Goal: Task Accomplishment & Management: Use online tool/utility

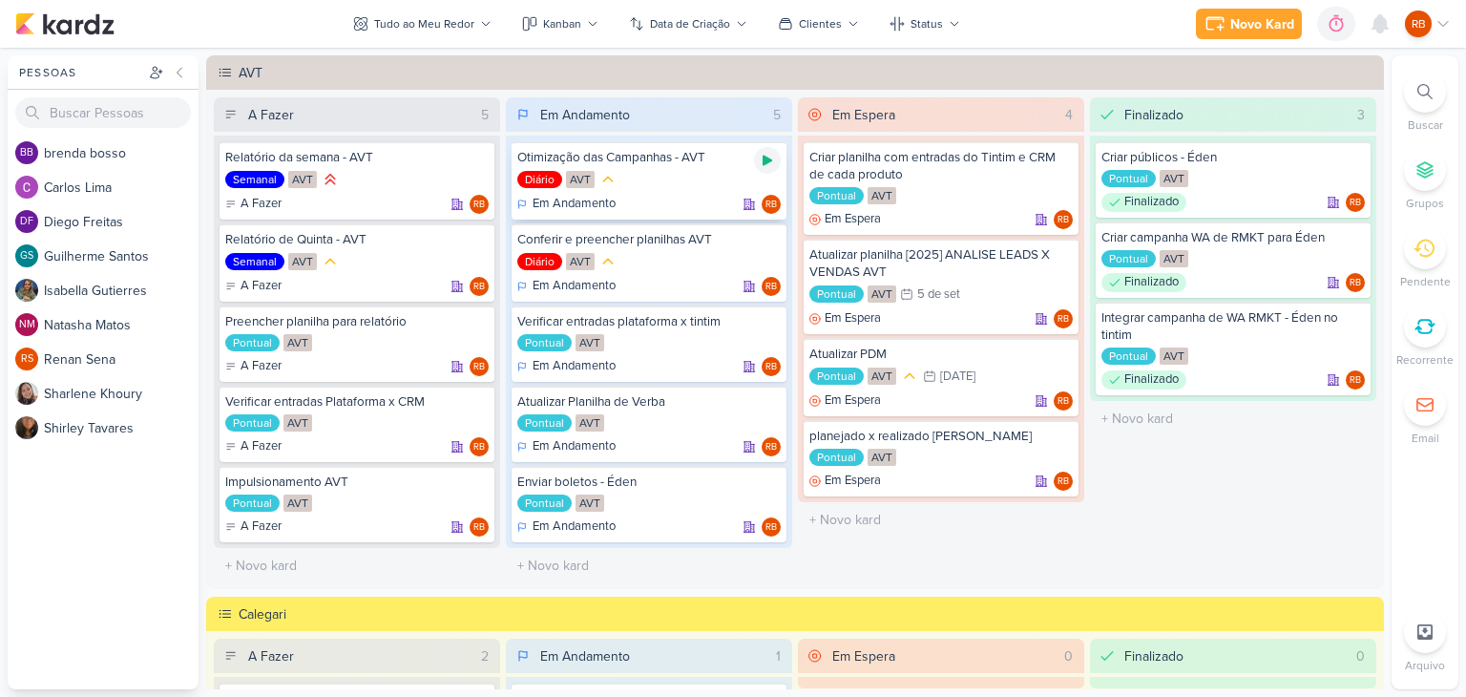
click at [768, 159] on icon at bounding box center [767, 160] width 15 height 15
click at [1182, 8] on div "Novo Kard Ctrl + k 0h12m Otimização das Campanhas - AVT 0h12m Hoje 0h12m Semana…" at bounding box center [1287, 24] width 326 height 34
click at [1182, 16] on div "Novo Kard" at bounding box center [1191, 24] width 64 height 20
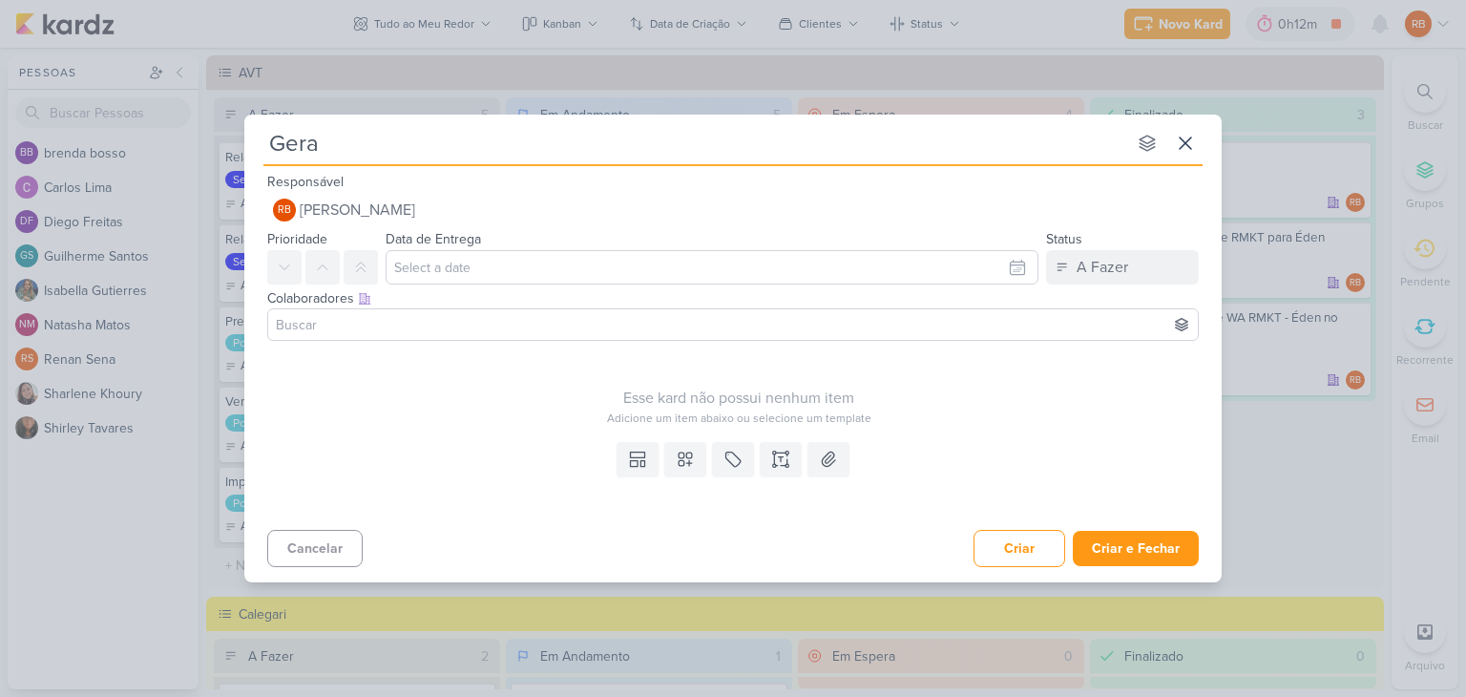
type input "Gerar"
type input "Gerar QR"
type input "Gerar QRCode"
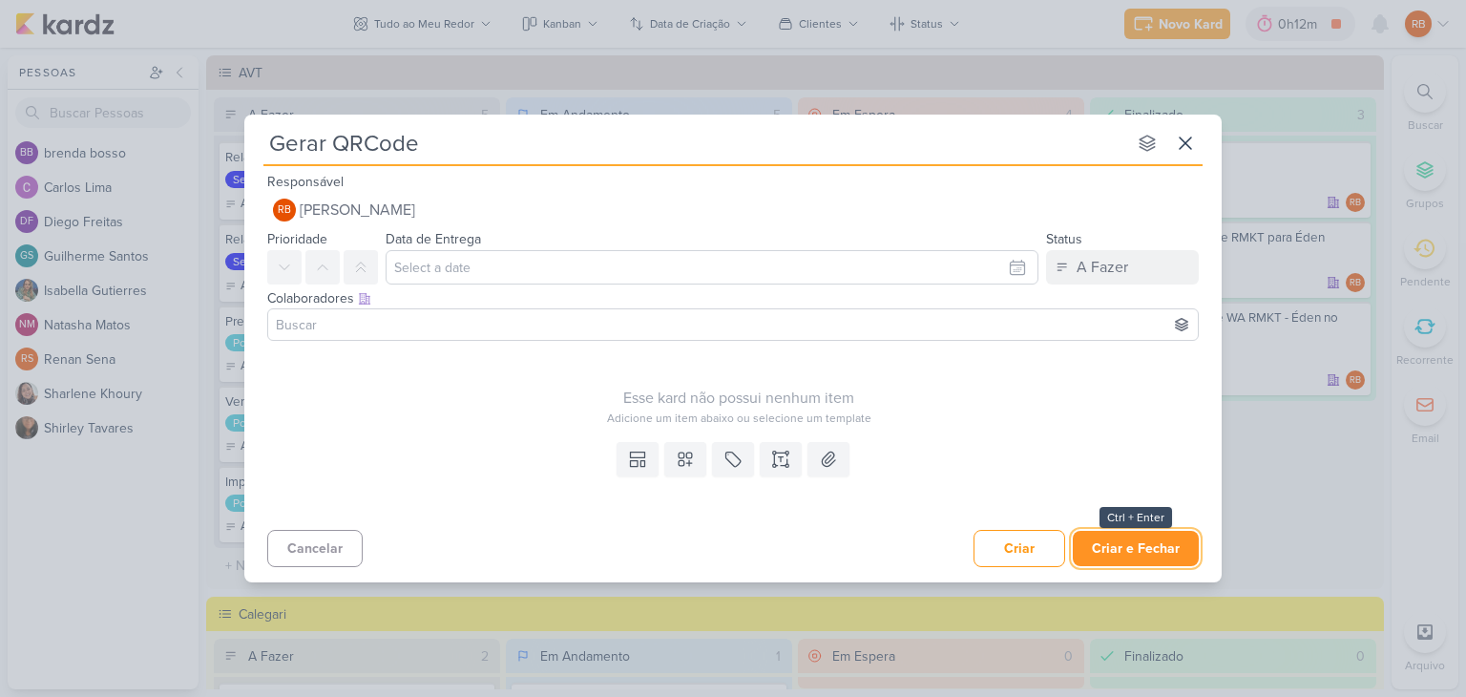
click at [1120, 547] on button "Criar e Fechar" at bounding box center [1136, 548] width 126 height 35
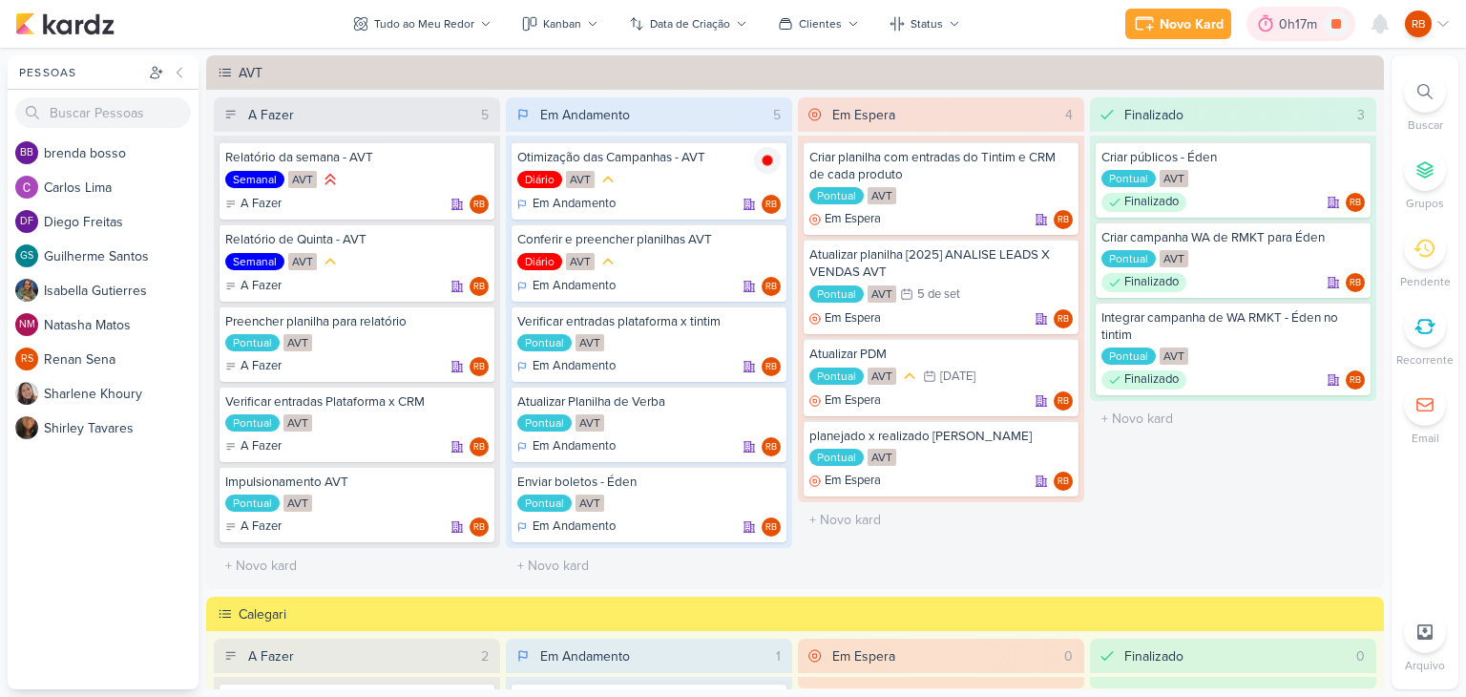
click at [1273, 31] on icon at bounding box center [1265, 23] width 19 height 19
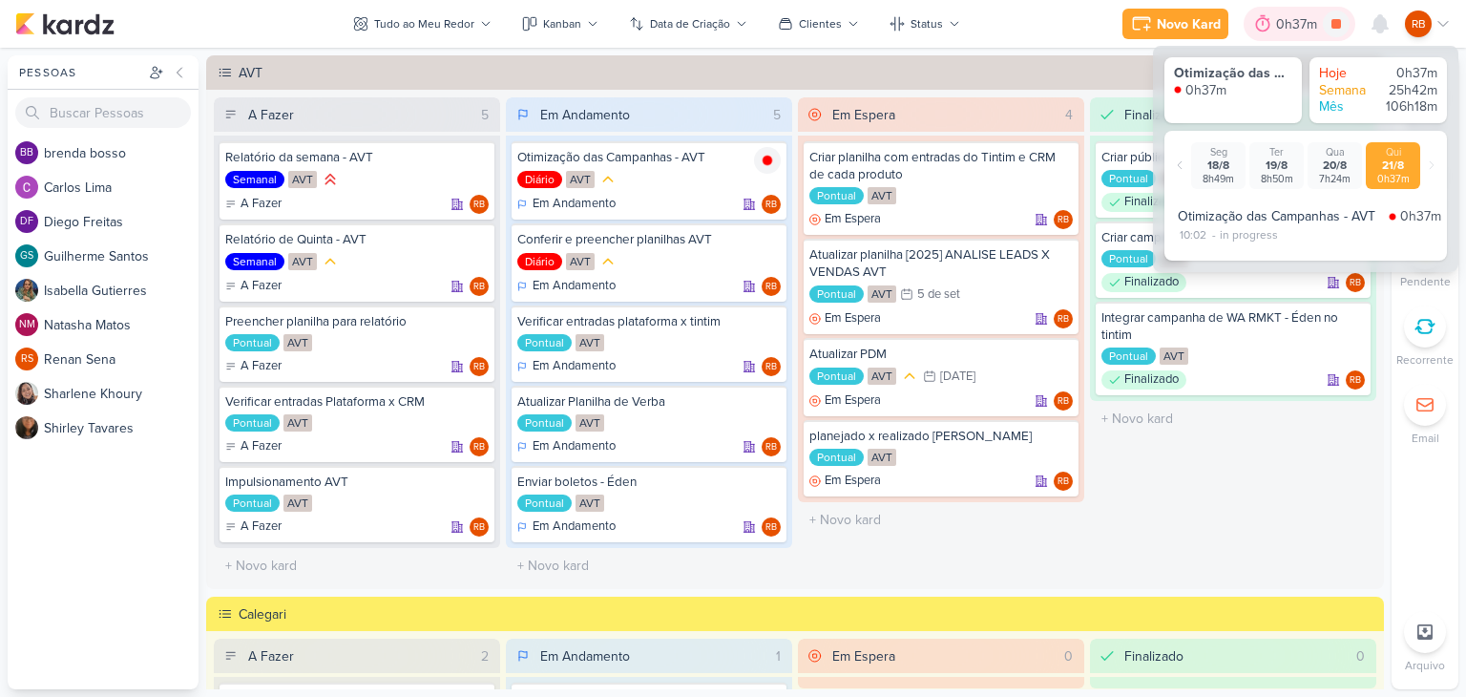
click at [1280, 28] on div "0h37m" at bounding box center [1299, 24] width 47 height 20
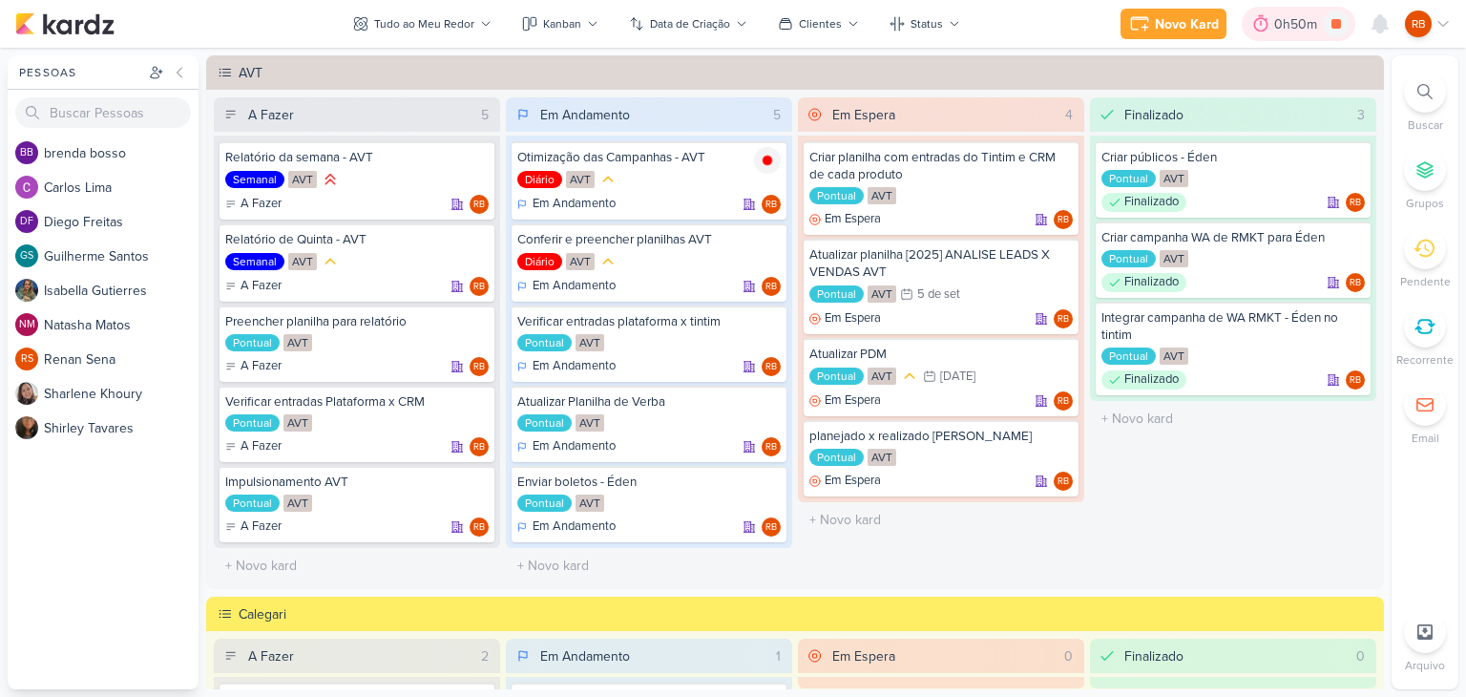
click at [1283, 22] on div "0h50m" at bounding box center [1298, 24] width 49 height 20
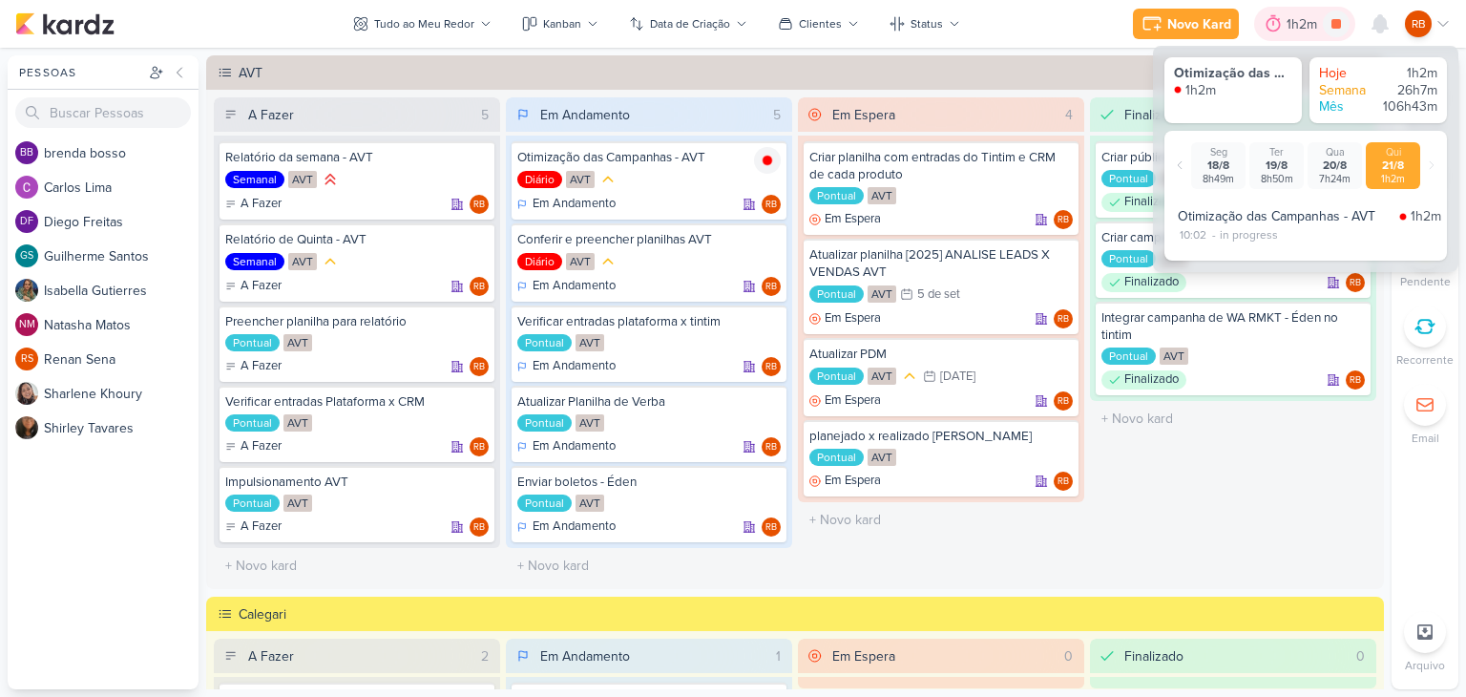
click at [1283, 22] on div at bounding box center [1273, 24] width 27 height 31
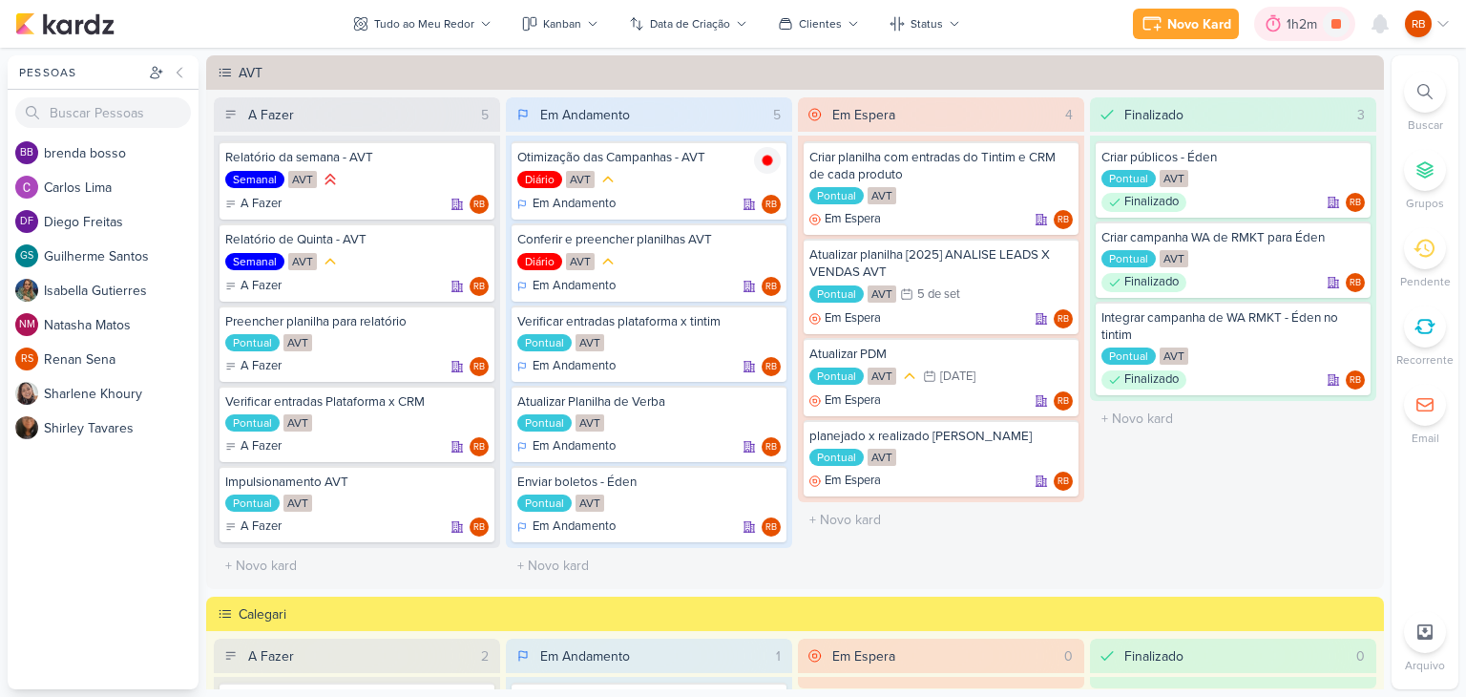
drag, startPoint x: 1284, startPoint y: 22, endPoint x: 1294, endPoint y: 35, distance: 17.0
click at [1287, 25] on div "1h2m" at bounding box center [1304, 24] width 101 height 34
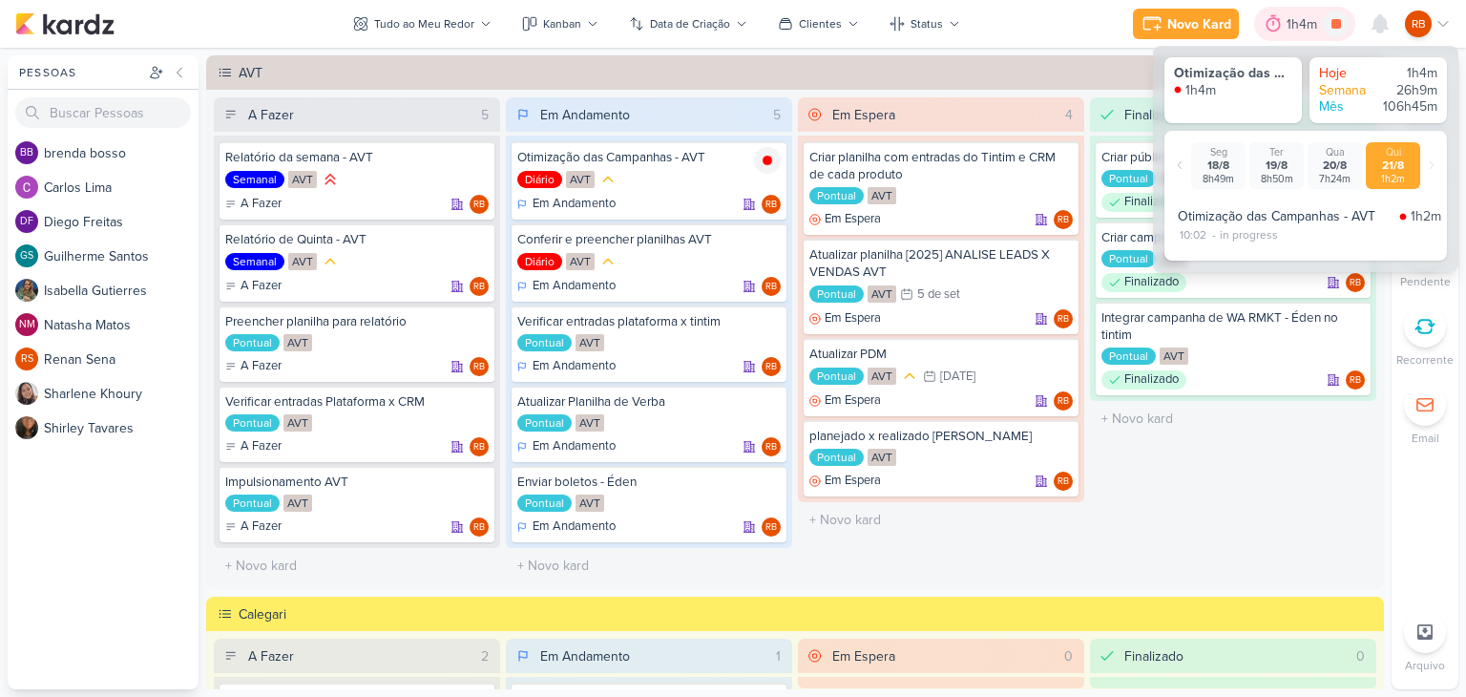
click at [1298, 26] on div "1h4m" at bounding box center [1305, 24] width 36 height 20
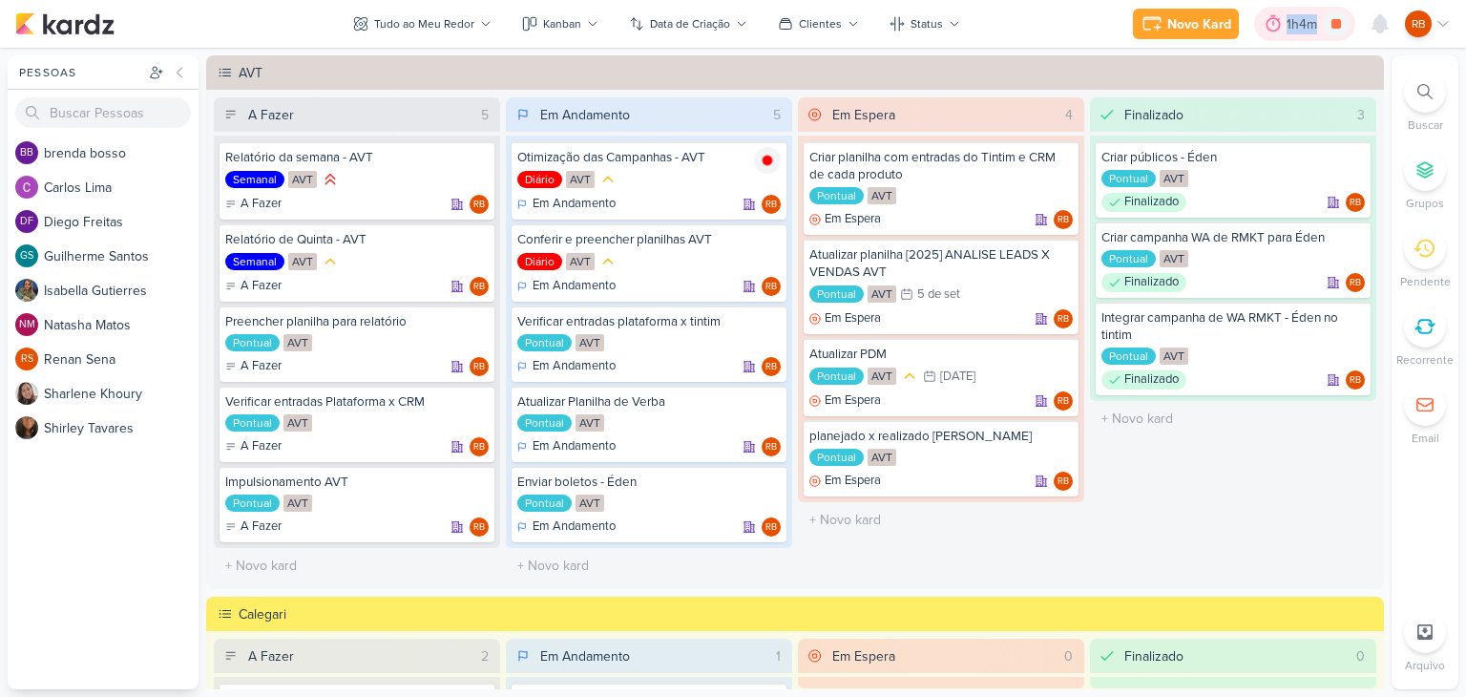
click at [1298, 26] on div "1h4m" at bounding box center [1305, 24] width 36 height 20
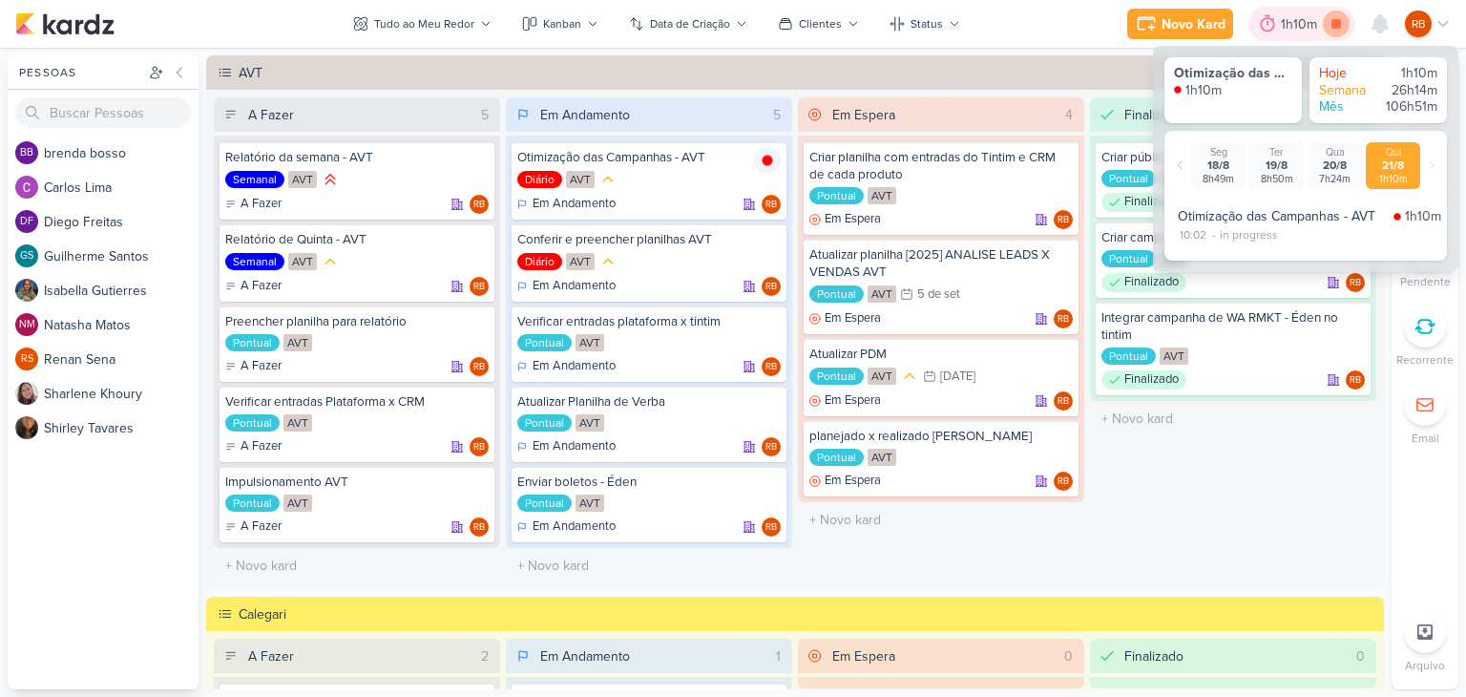
click at [1342, 24] on icon at bounding box center [1336, 23] width 27 height 27
click at [1119, 559] on div "Finalizado 3 Criar públicos - Éden Pontual AVT Finalizado RB" at bounding box center [1233, 340] width 286 height 486
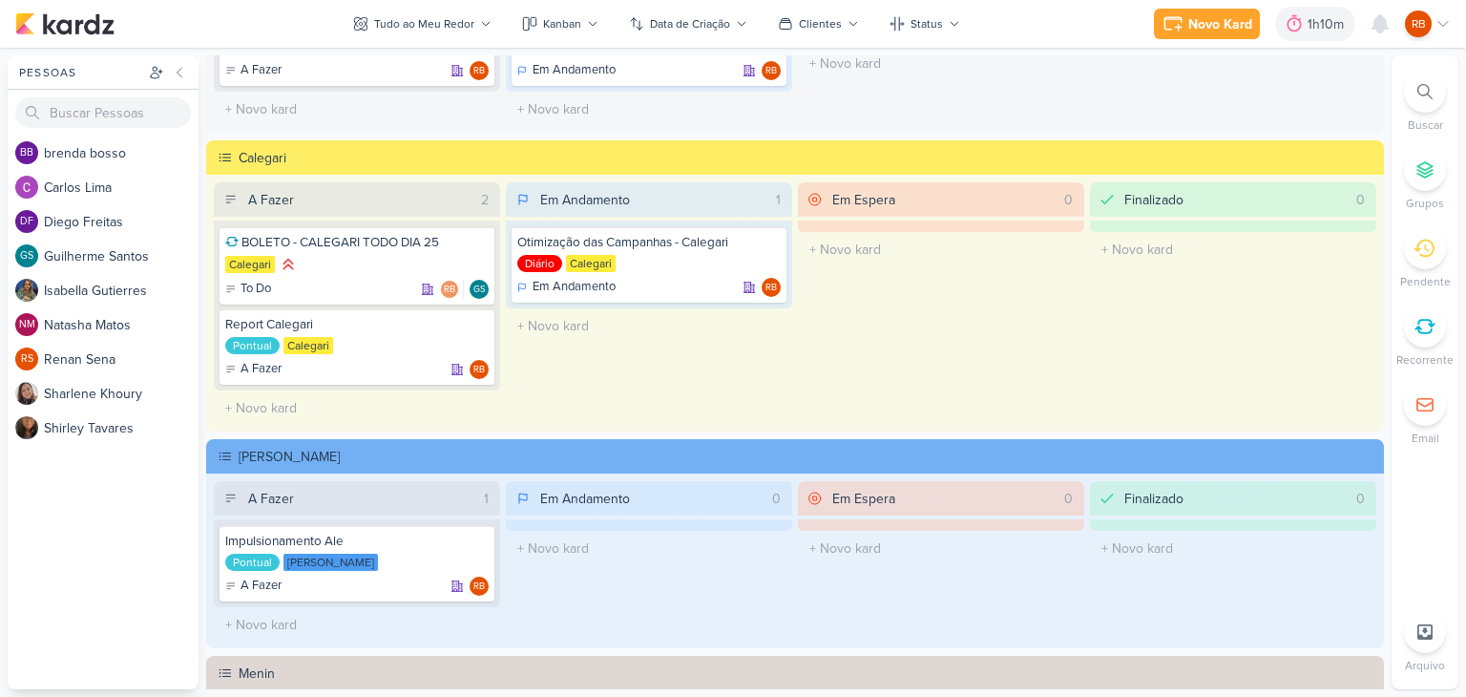
scroll to position [477, 0]
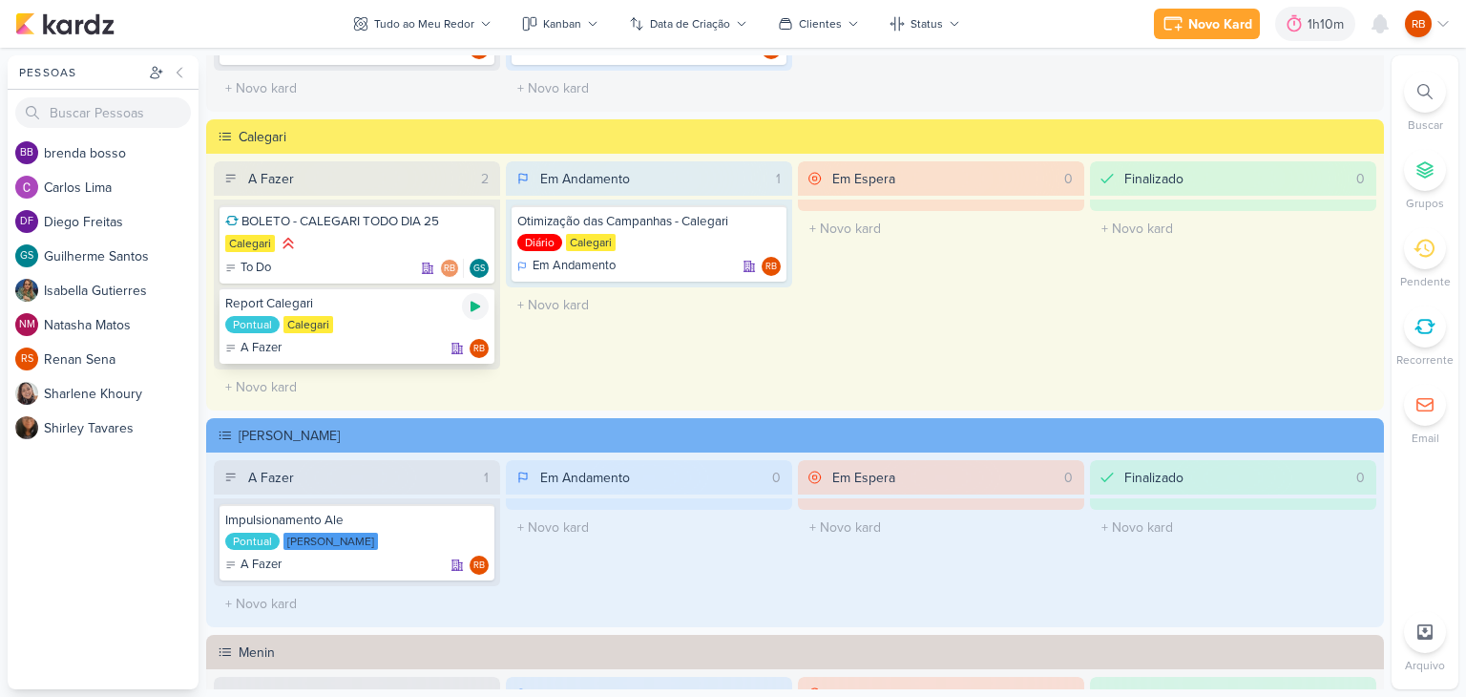
click at [478, 308] on icon at bounding box center [475, 306] width 15 height 15
click at [1288, 27] on div "1h12m" at bounding box center [1302, 24] width 41 height 20
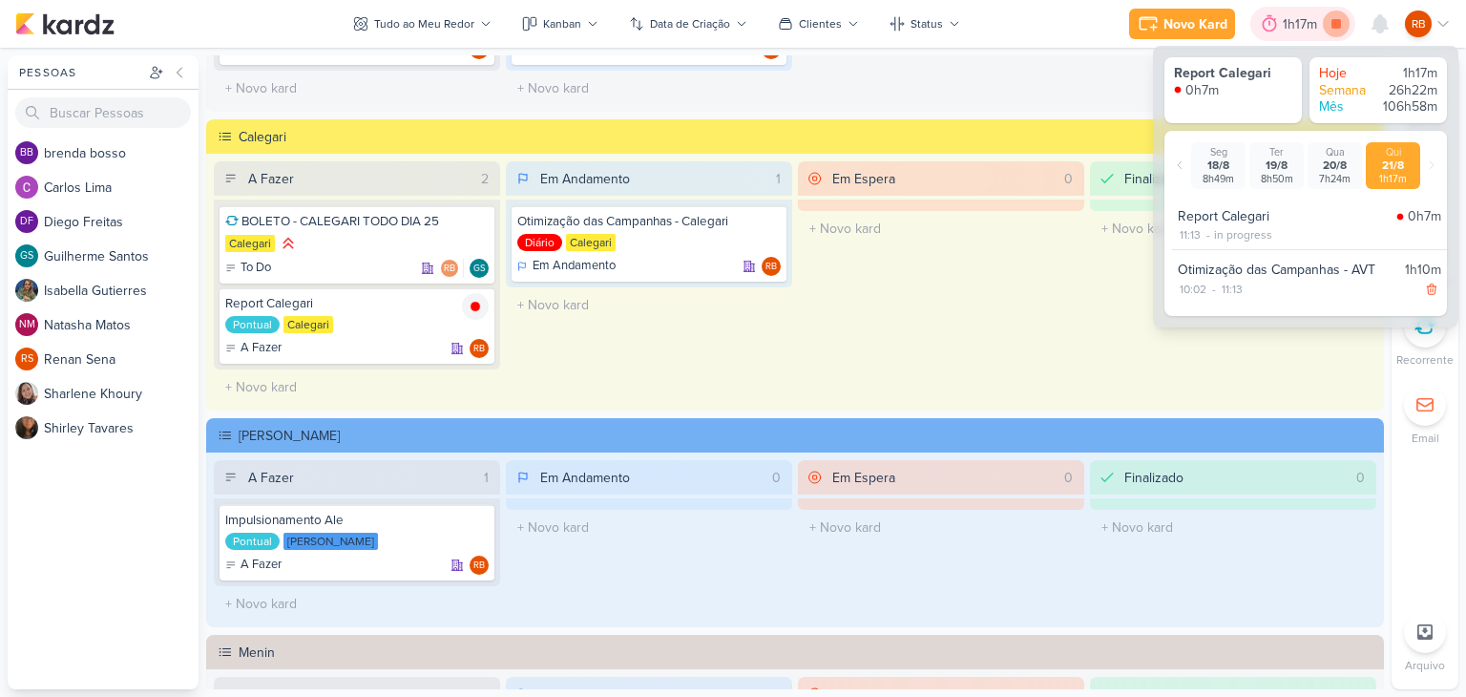
click at [1328, 18] on icon at bounding box center [1336, 23] width 27 height 27
click at [1328, 19] on div "1h17m" at bounding box center [1329, 24] width 40 height 20
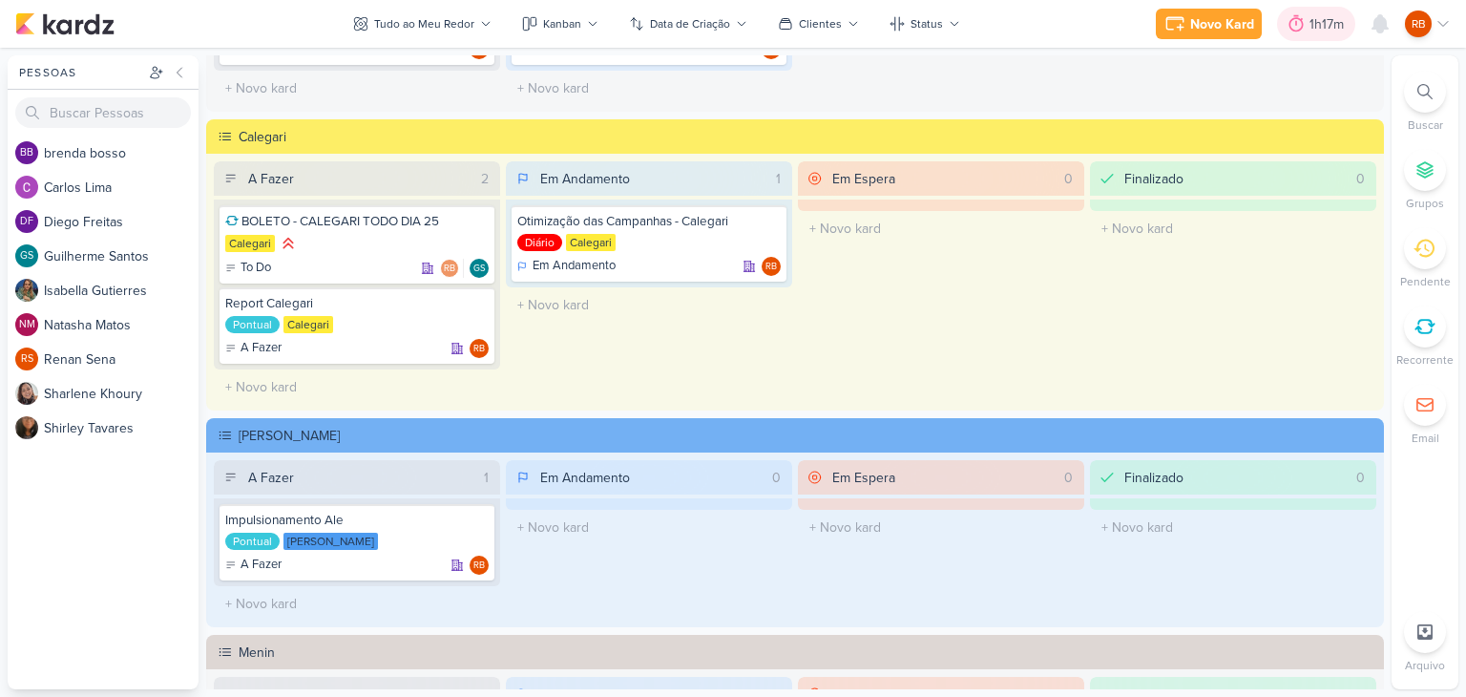
click at [1328, 19] on div "1h17m" at bounding box center [1329, 24] width 40 height 20
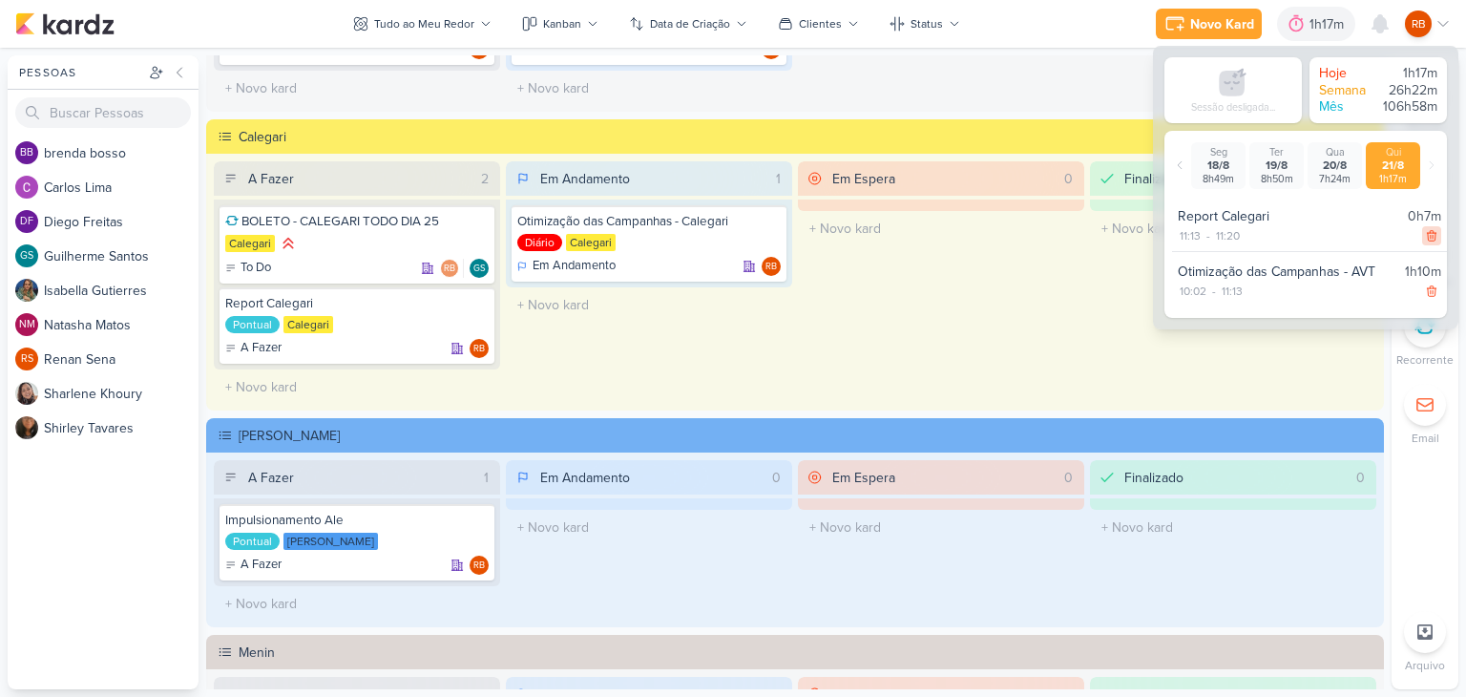
click at [1427, 230] on icon at bounding box center [1431, 235] width 13 height 13
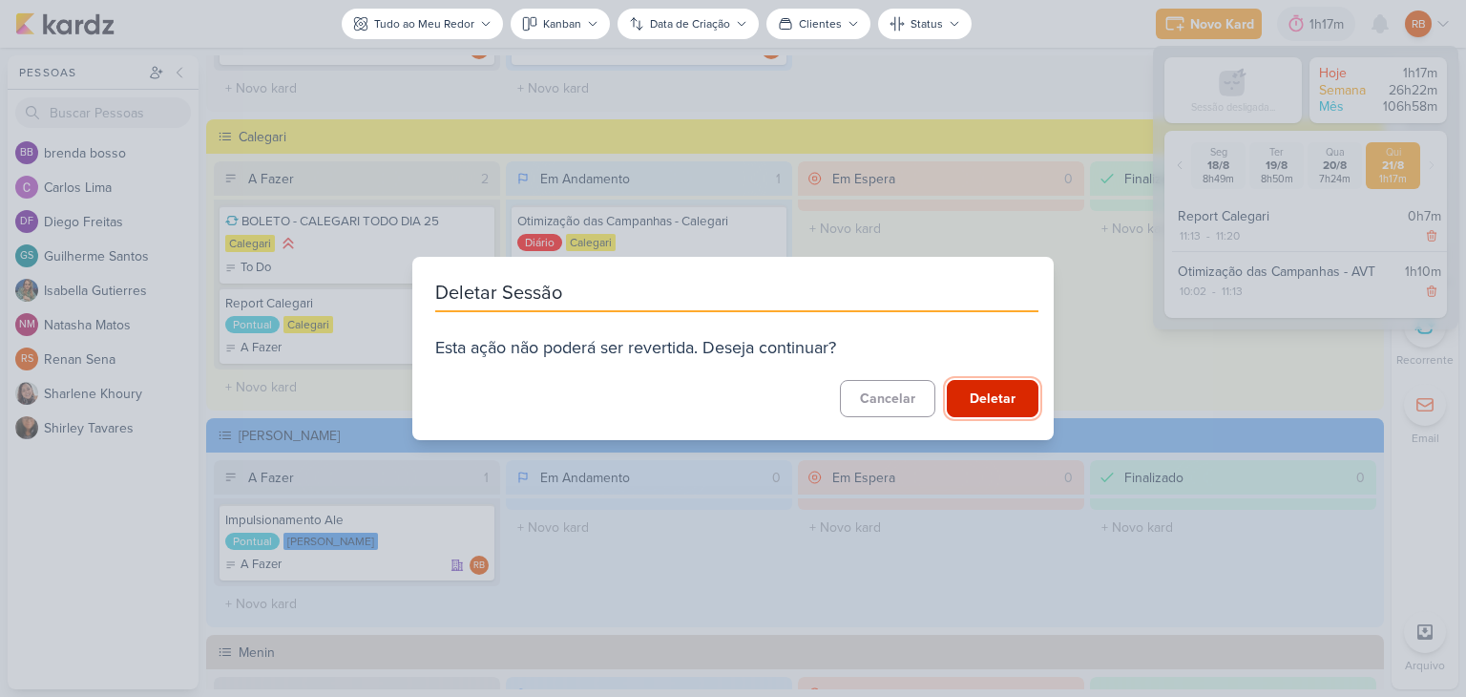
click at [1004, 388] on button "Deletar" at bounding box center [993, 398] width 92 height 37
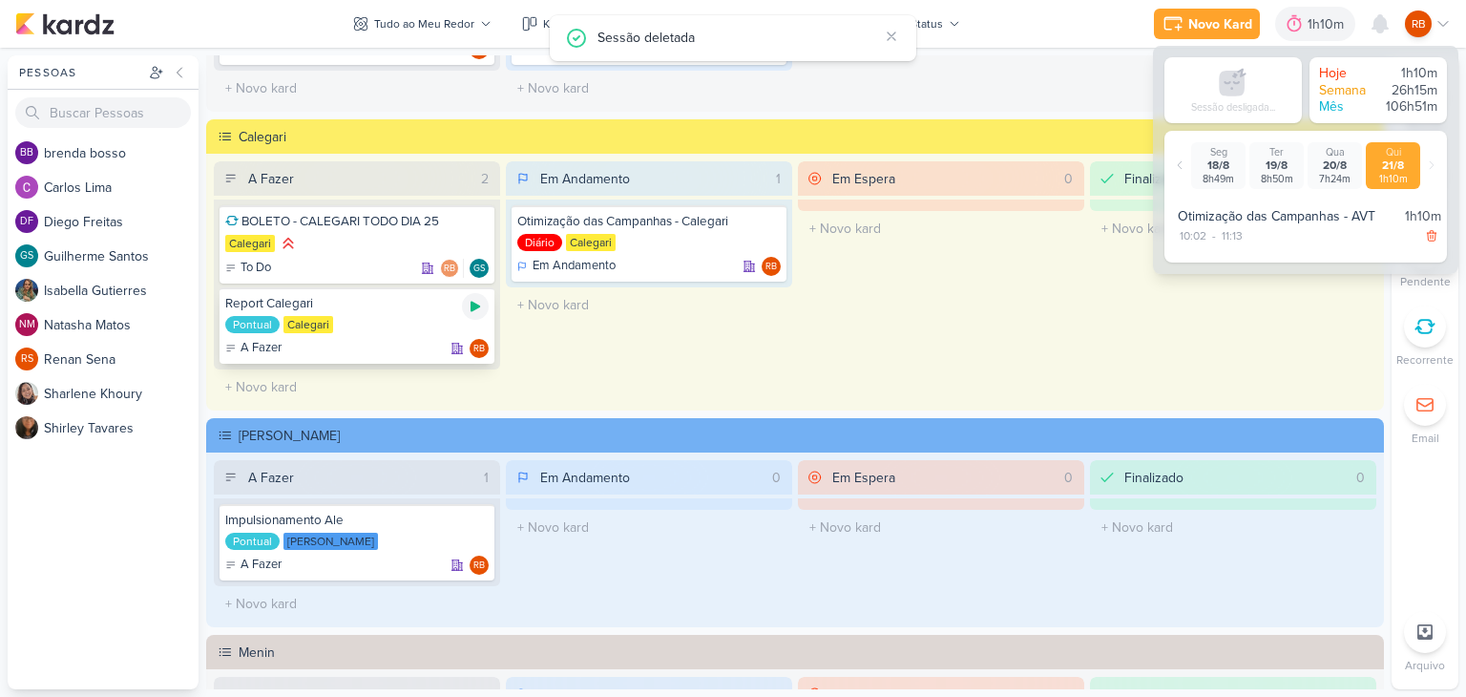
click at [472, 303] on icon at bounding box center [476, 307] width 10 height 10
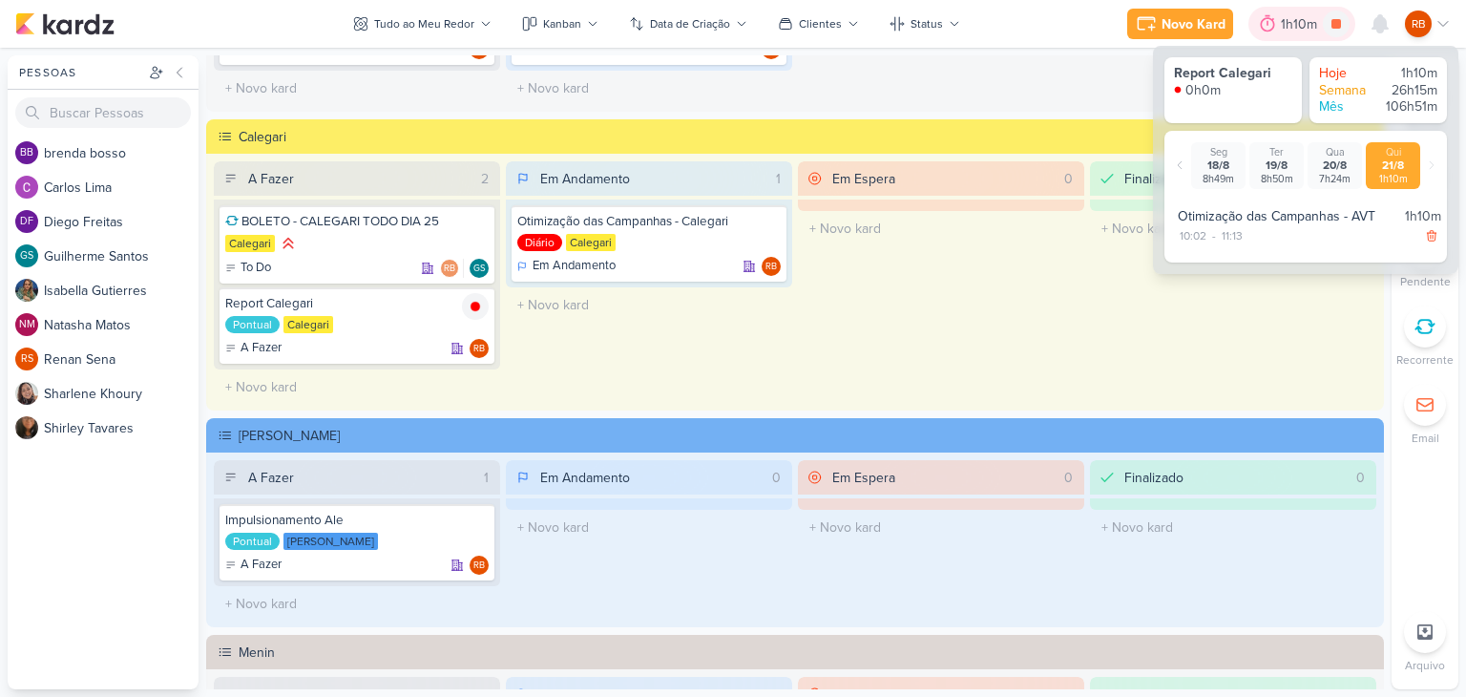
click at [1287, 17] on div "1h10m" at bounding box center [1302, 24] width 42 height 20
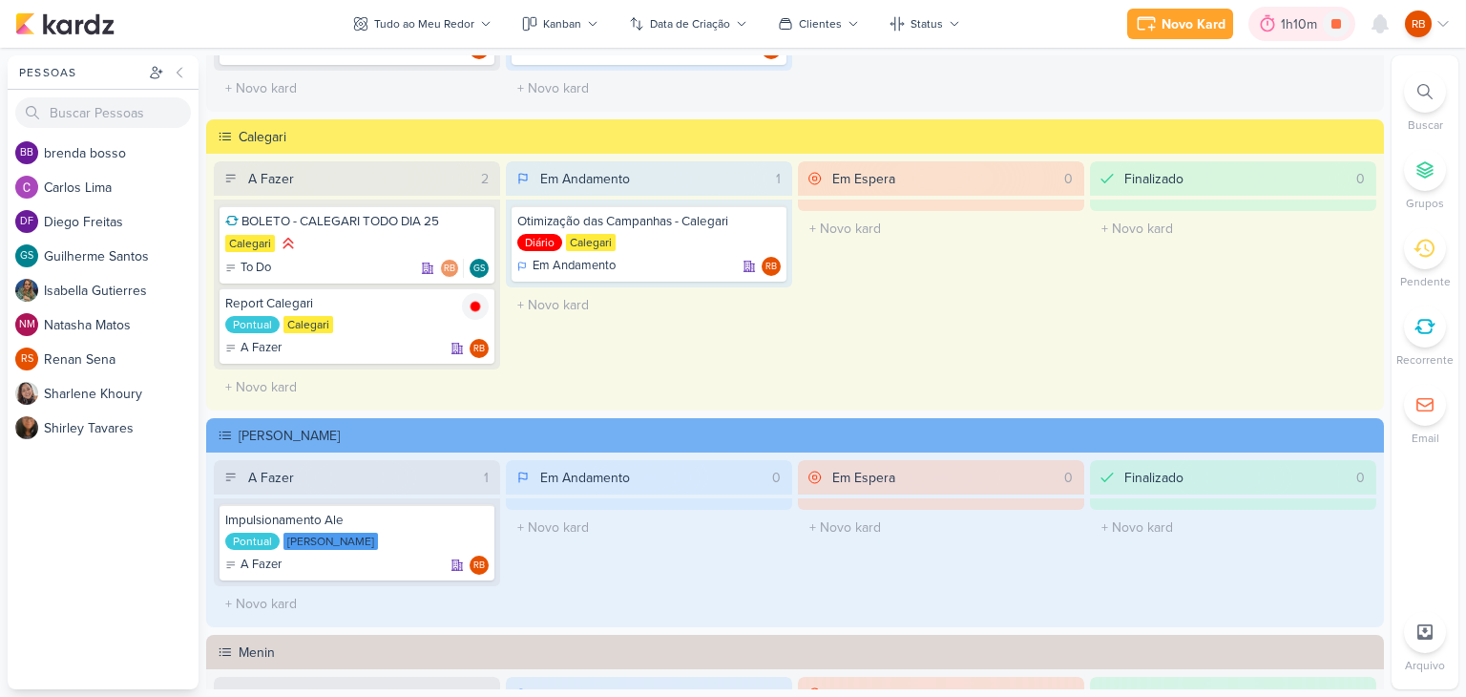
click at [1287, 17] on div "1h10m" at bounding box center [1302, 24] width 42 height 20
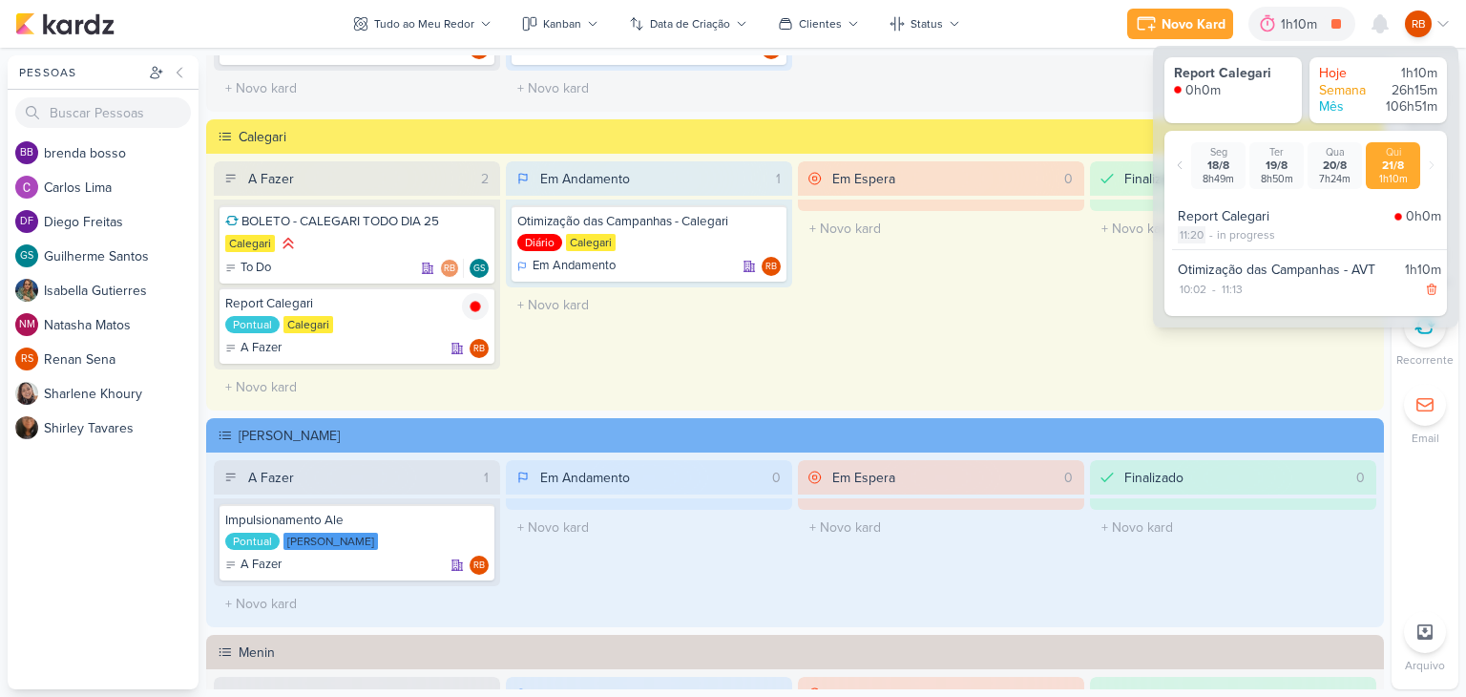
click at [1198, 232] on div "11:20" at bounding box center [1192, 234] width 28 height 17
select select "11"
click at [1224, 255] on select "00 01 02 03 04 05 06 07 08 09 10 11 12 13 14 15 16 17 18 19 20 21 22 23 24 25 2…" at bounding box center [1225, 259] width 27 height 23
select select "16"
click at [1212, 248] on select "00 01 02 03 04 05 06 07 08 09 10 11 12 13 14 15 16 17 18 19 20 21 22 23 24 25 2…" at bounding box center [1225, 259] width 27 height 23
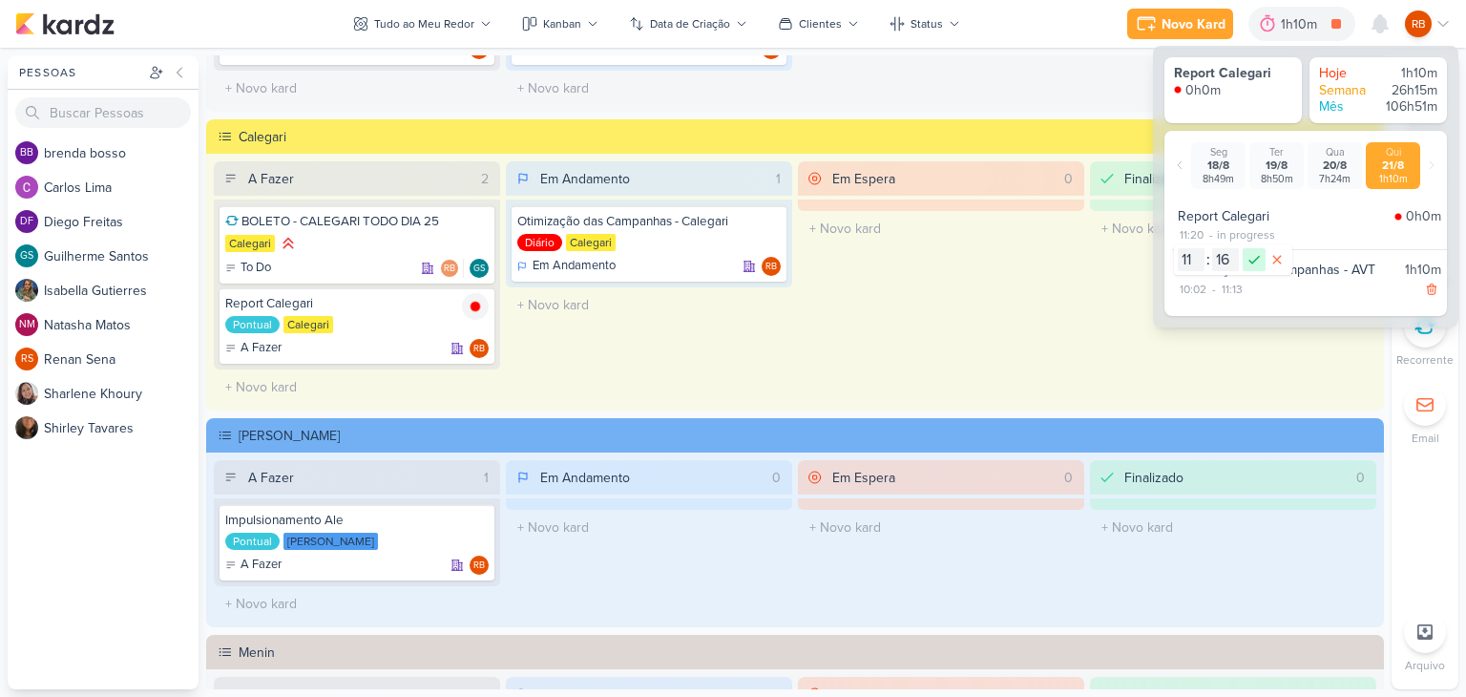
click at [1250, 251] on icon at bounding box center [1254, 259] width 23 height 23
